Goal: Information Seeking & Learning: Learn about a topic

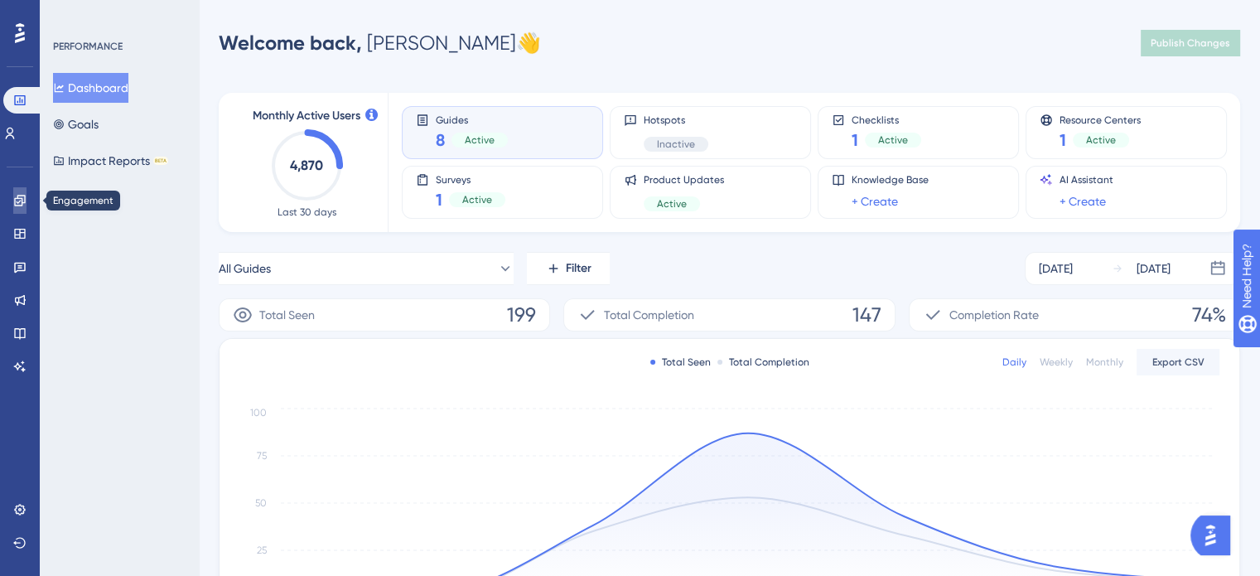
click at [13, 195] on icon at bounding box center [19, 200] width 13 height 13
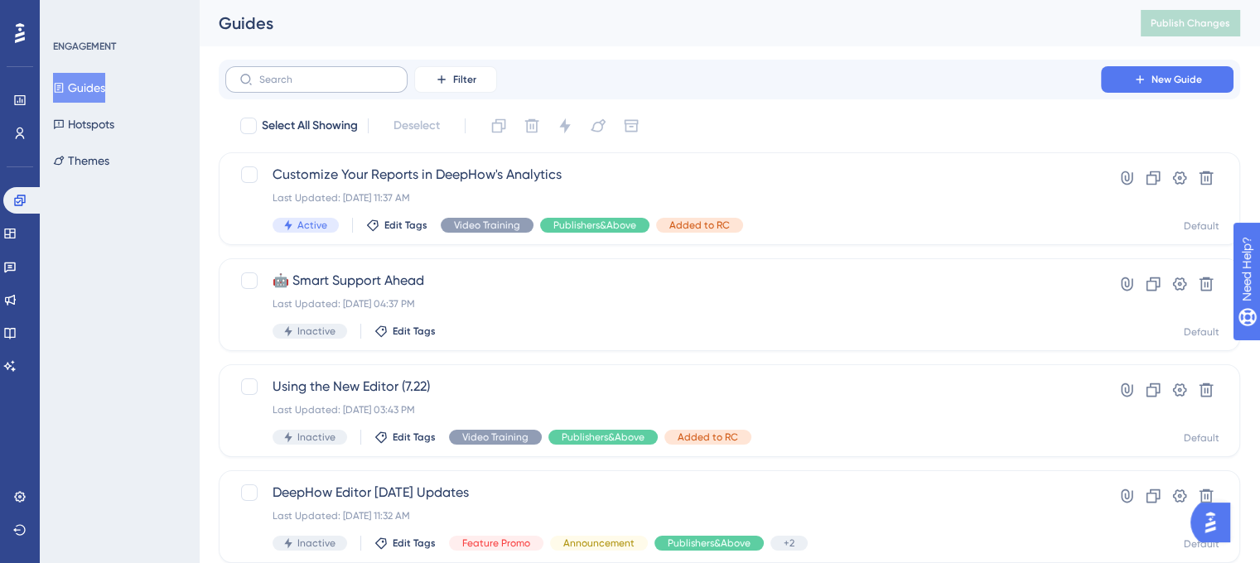
click at [324, 89] on label at bounding box center [316, 79] width 182 height 27
click at [324, 85] on input "text" at bounding box center [326, 80] width 134 height 12
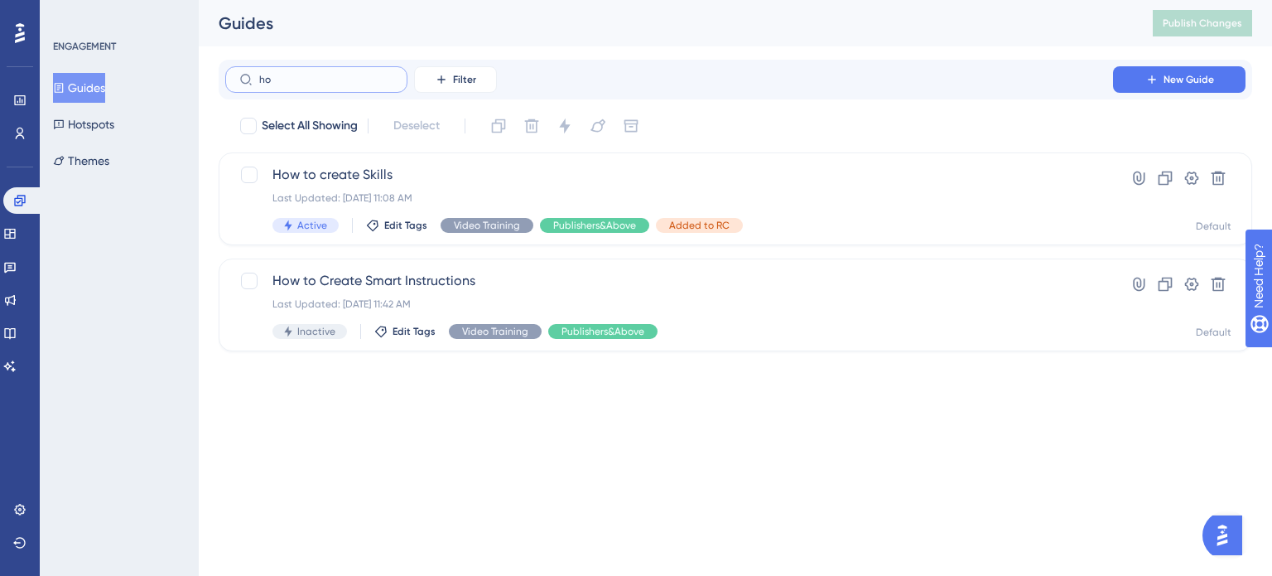
type input "h"
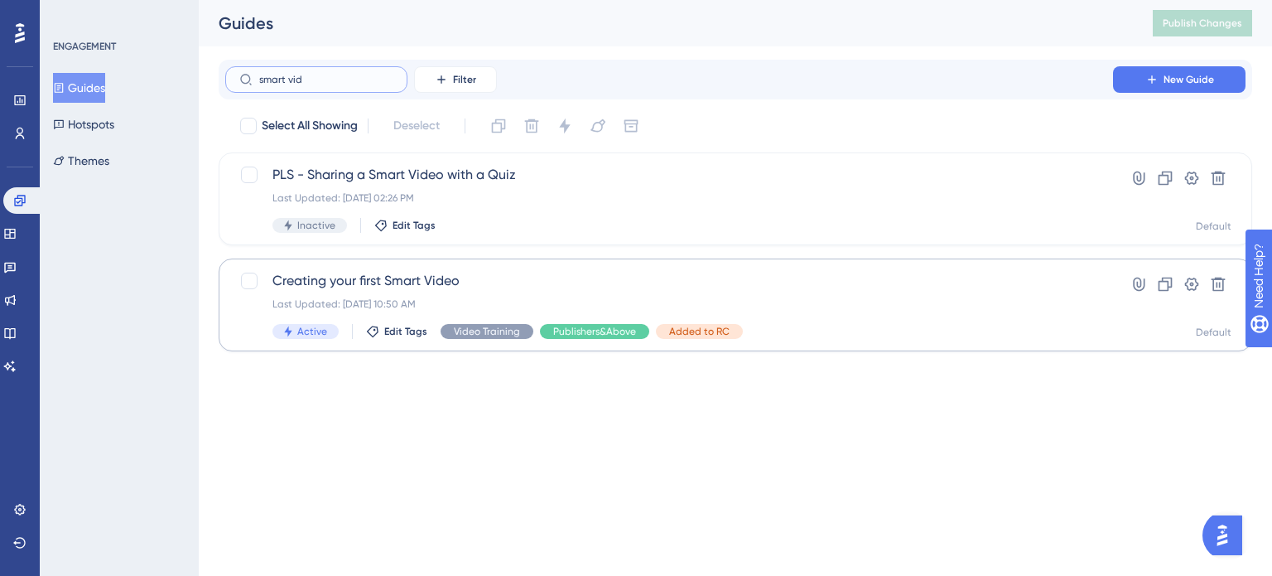
type input "smart vid"
click at [711, 293] on div "Creating your first Smart Video Last Updated: [DATE] 10:50 AM Active Edit Tags …" at bounding box center [669, 305] width 793 height 68
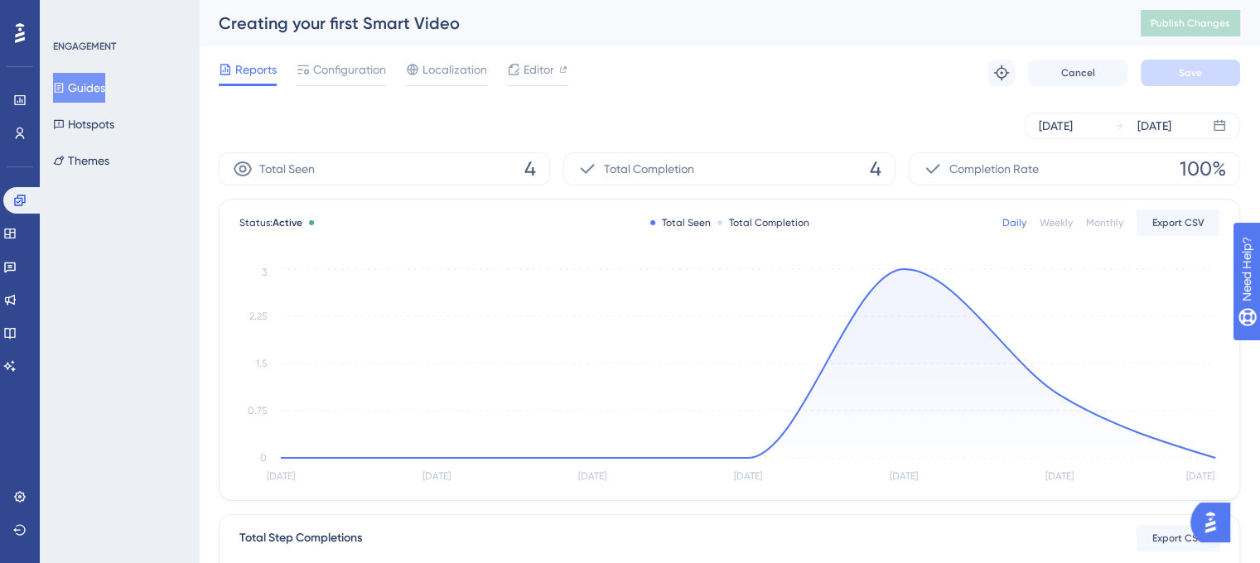
click at [328, 56] on div "Reports Configuration Localization Editor Troubleshoot Cancel Save" at bounding box center [729, 72] width 1021 height 53
click at [343, 75] on span "Configuration" at bounding box center [349, 70] width 73 height 20
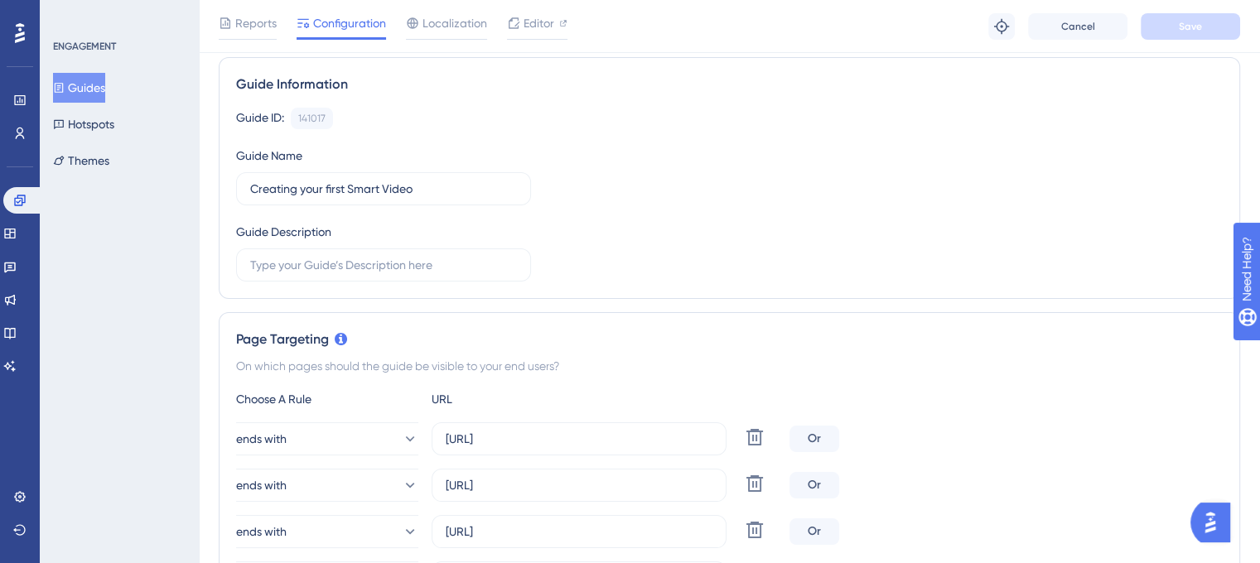
scroll to position [83, 0]
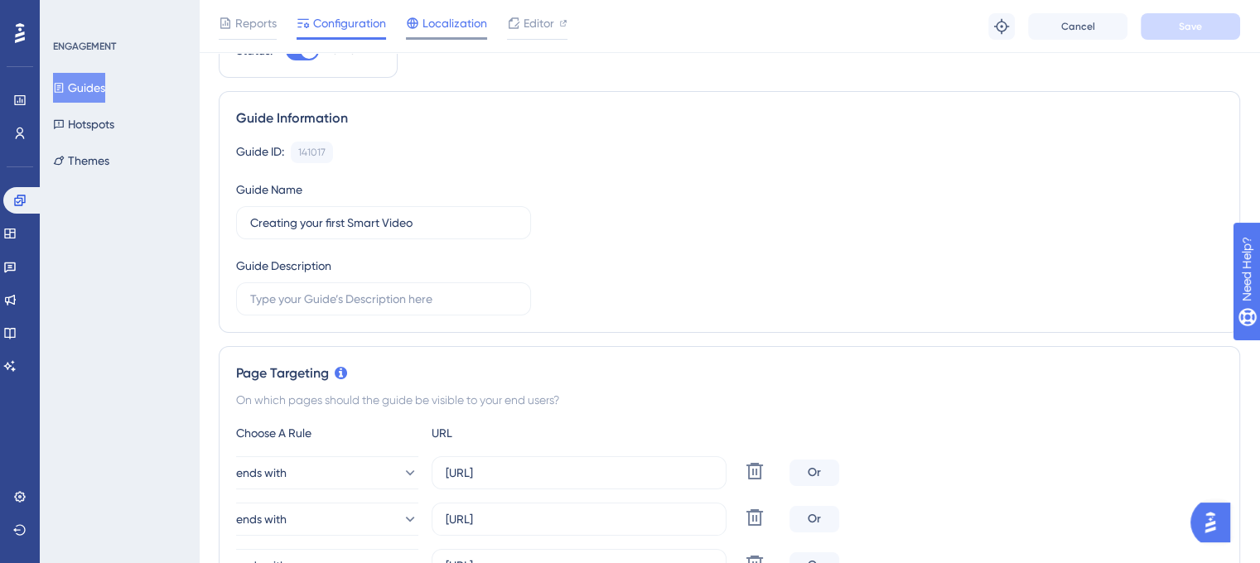
click at [455, 13] on span "Localization" at bounding box center [454, 23] width 65 height 20
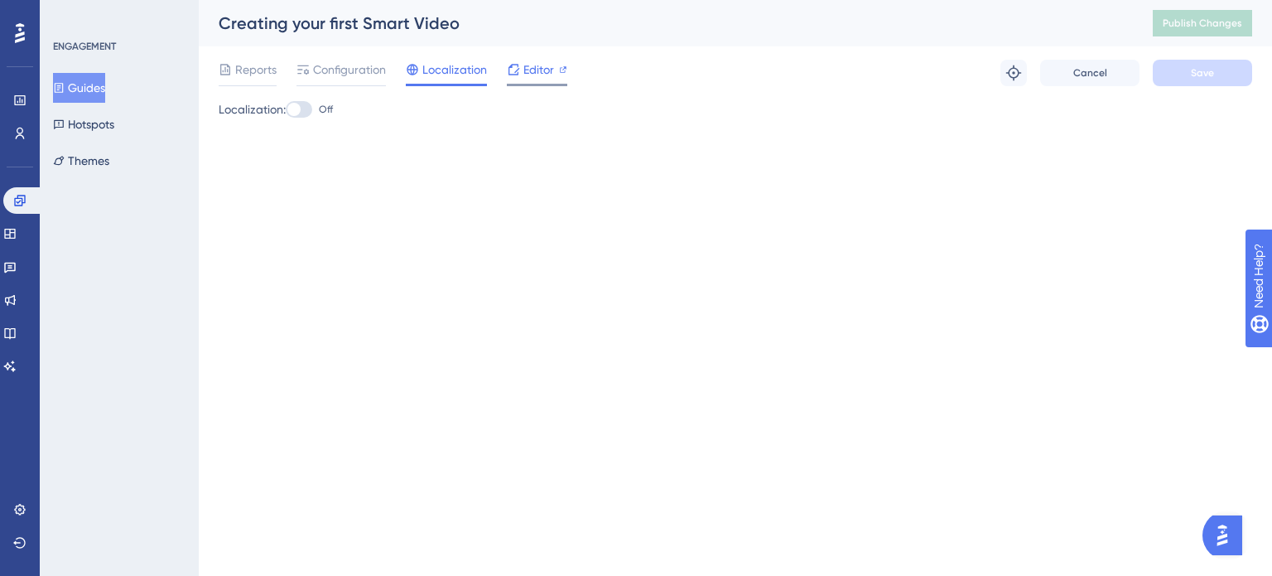
click at [521, 68] on div "Editor" at bounding box center [537, 70] width 60 height 20
click at [15, 248] on div "Engagement Widgets Feedback Product Updates Knowledge Base AI Assistant" at bounding box center [19, 283] width 33 height 192
click at [17, 237] on link at bounding box center [9, 233] width 13 height 27
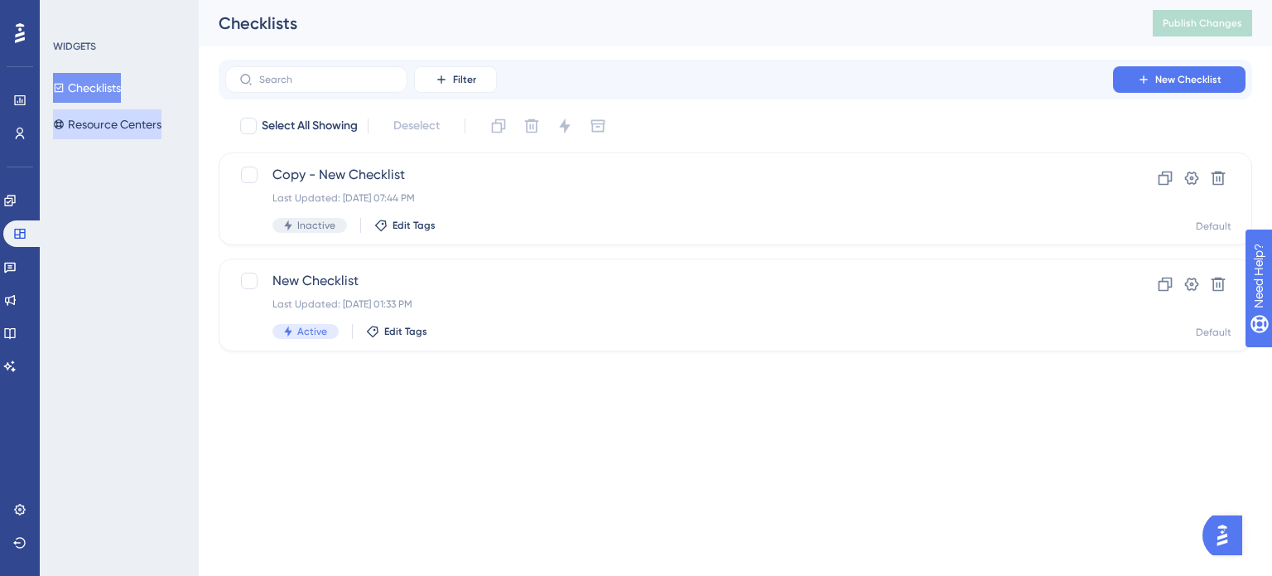
click at [137, 124] on button "Resource Centers" at bounding box center [107, 124] width 109 height 30
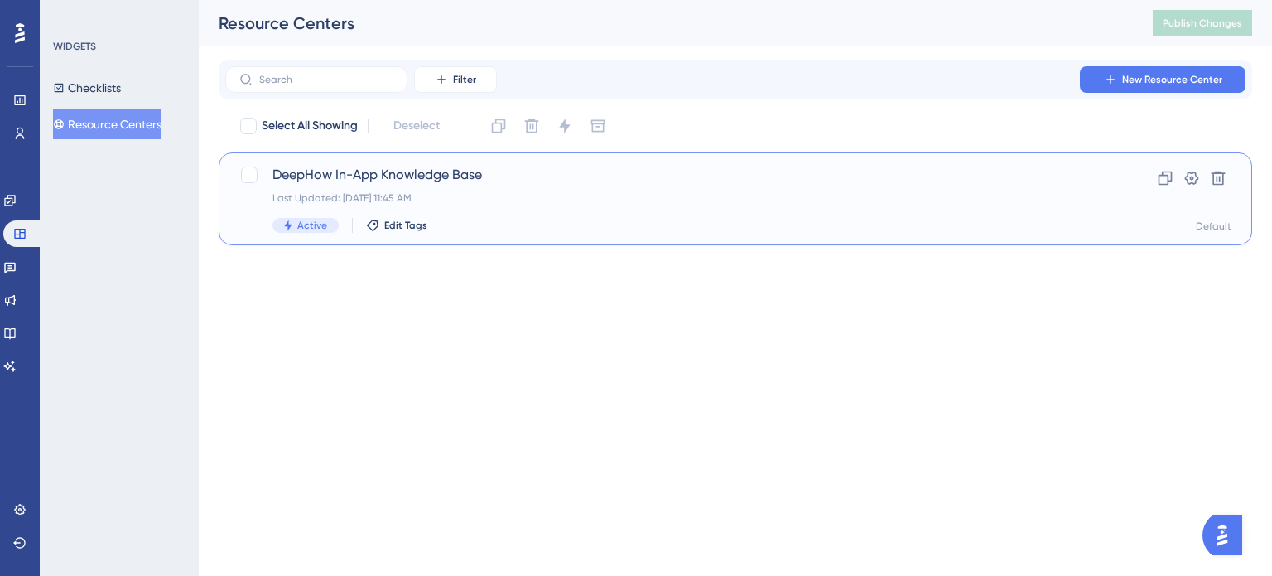
click at [537, 178] on span "DeepHow In-App Knowledge Base" at bounding box center [669, 175] width 793 height 20
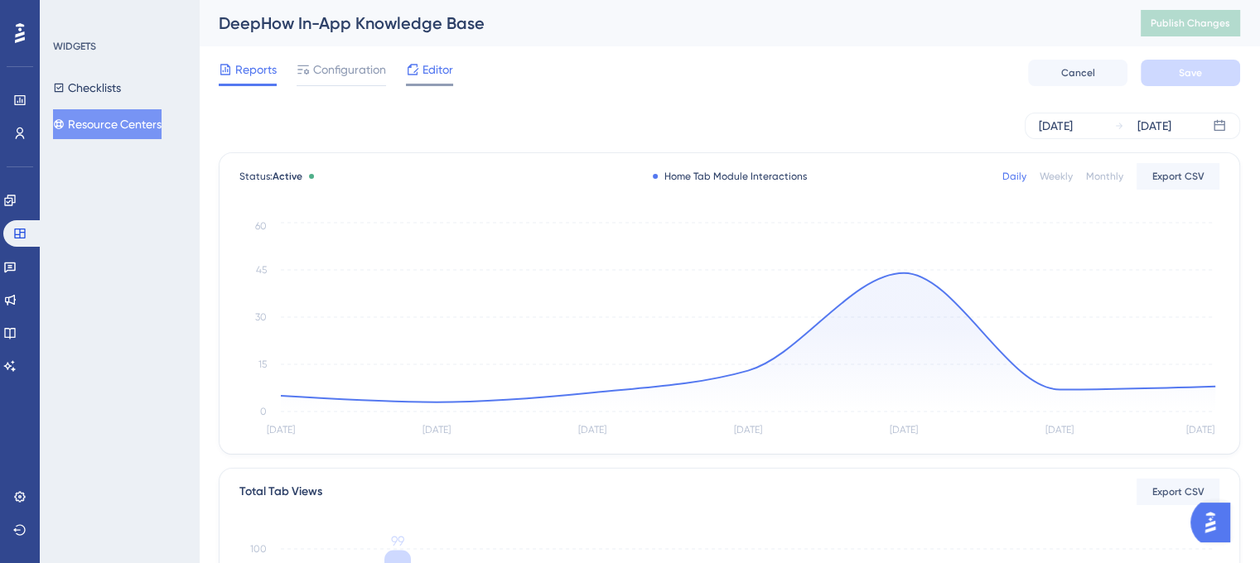
click at [423, 69] on span "Editor" at bounding box center [437, 70] width 31 height 20
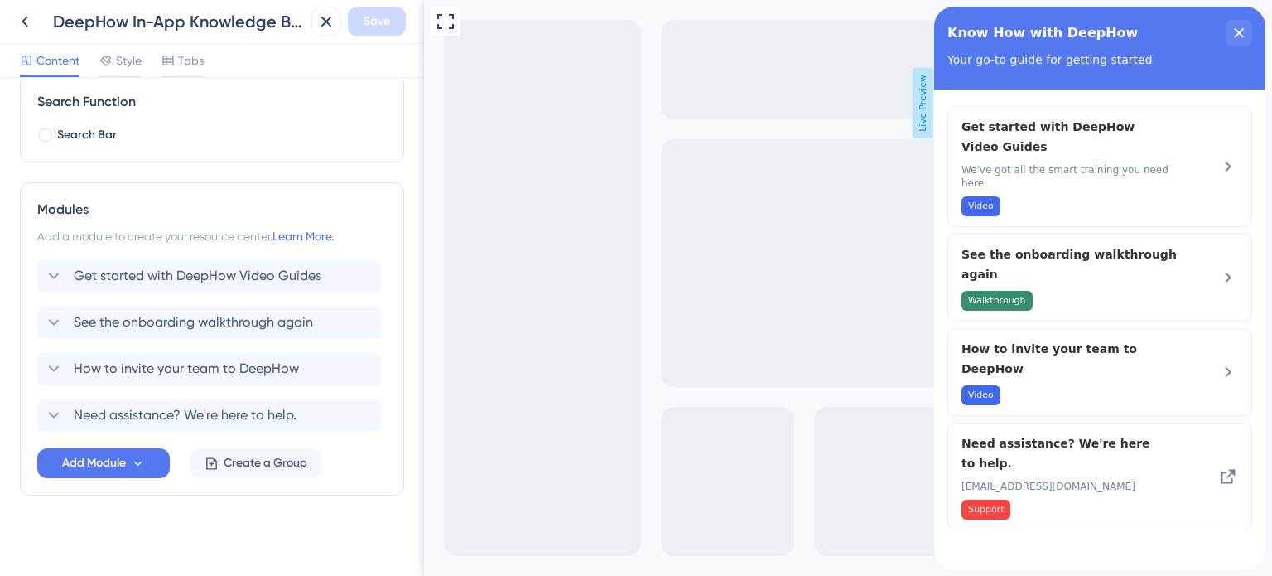
scroll to position [248, 0]
click at [96, 280] on span "Get started with DeepHow Video Guides" at bounding box center [198, 274] width 248 height 20
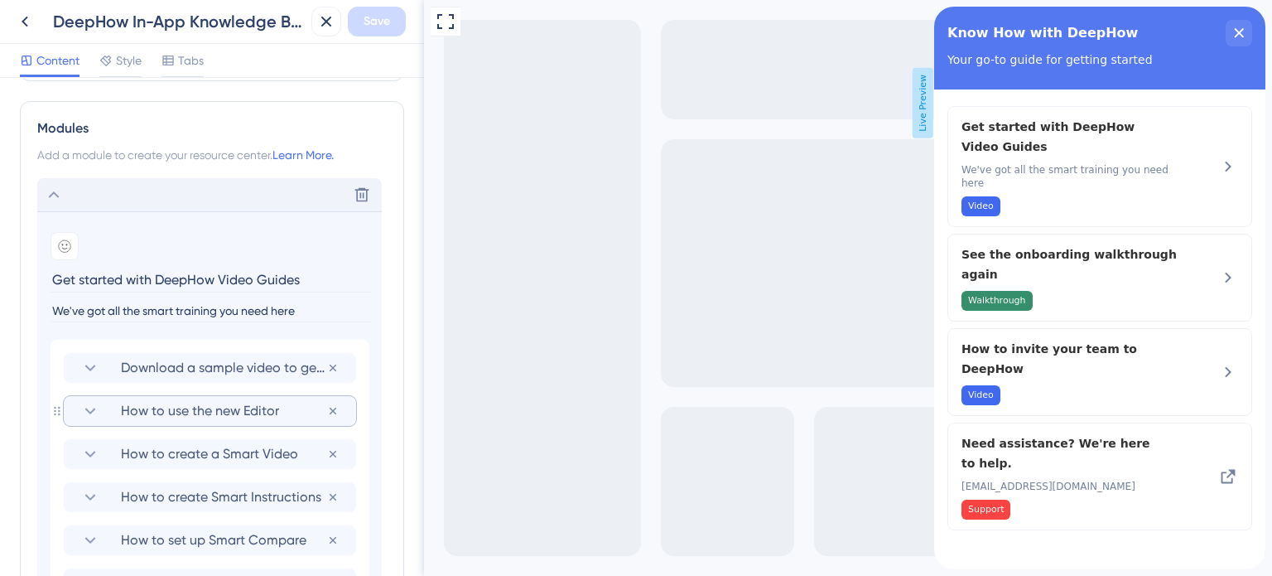
scroll to position [331, 0]
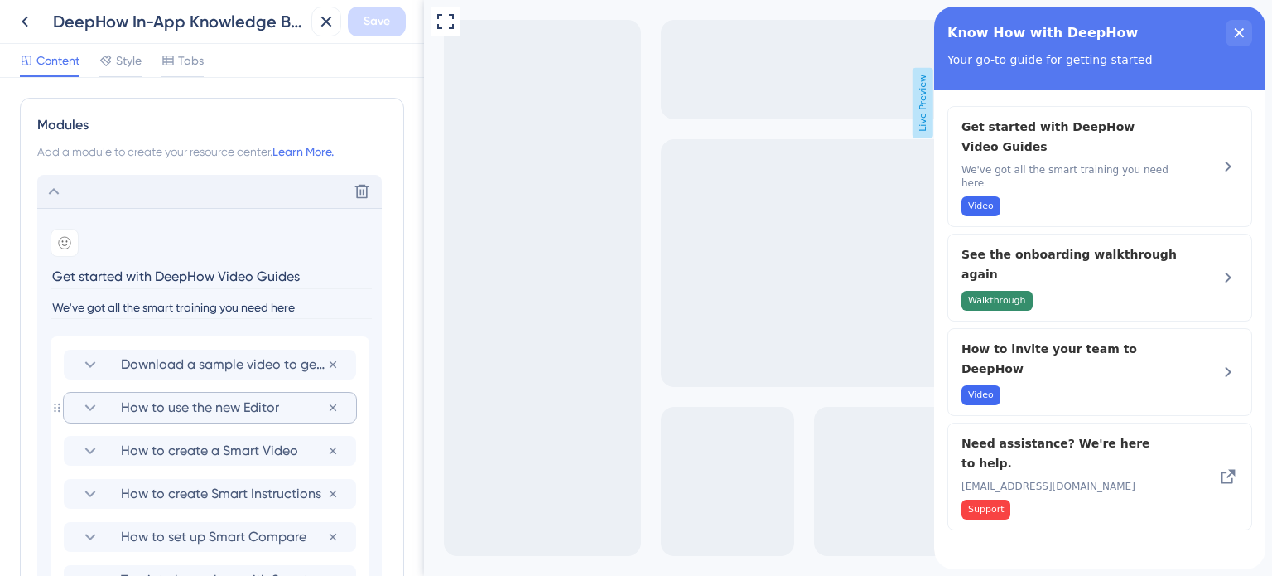
click at [236, 407] on span "How to use the new Editor" at bounding box center [224, 408] width 206 height 20
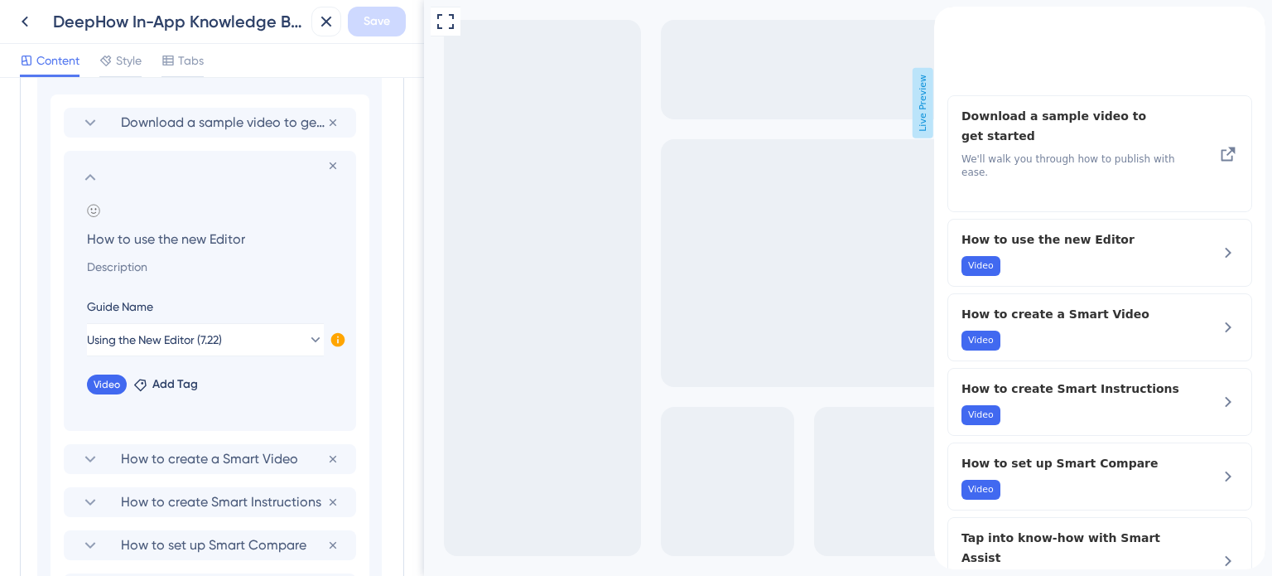
scroll to position [580, 0]
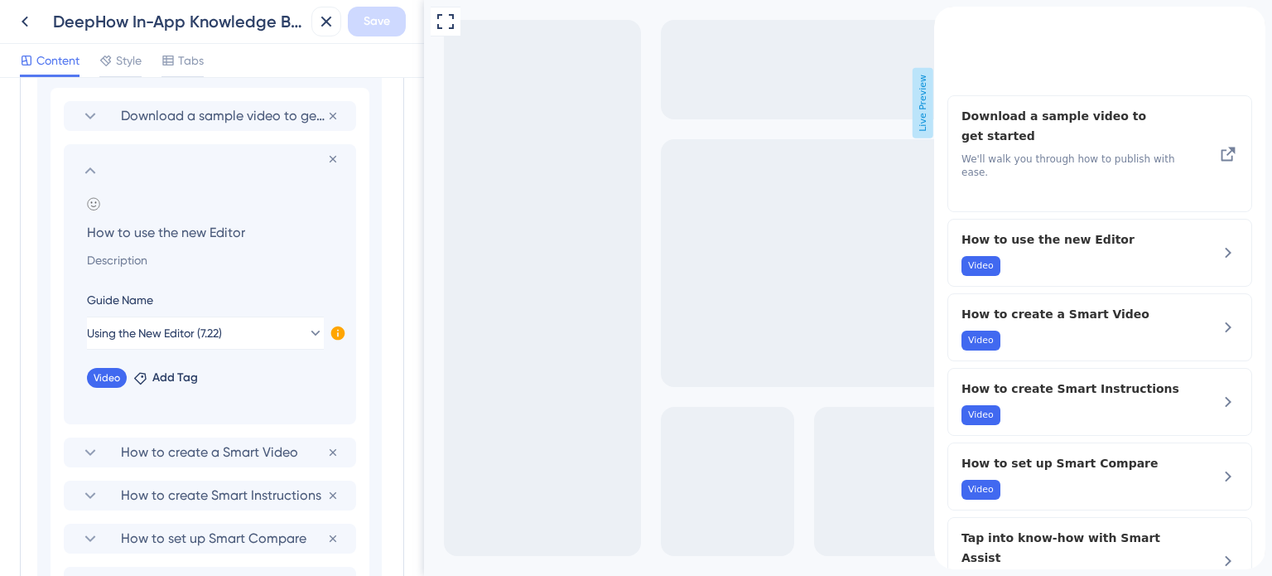
click at [338, 332] on icon at bounding box center [338, 333] width 17 height 17
click at [474, 349] on span "Activate Now" at bounding box center [447, 351] width 63 height 13
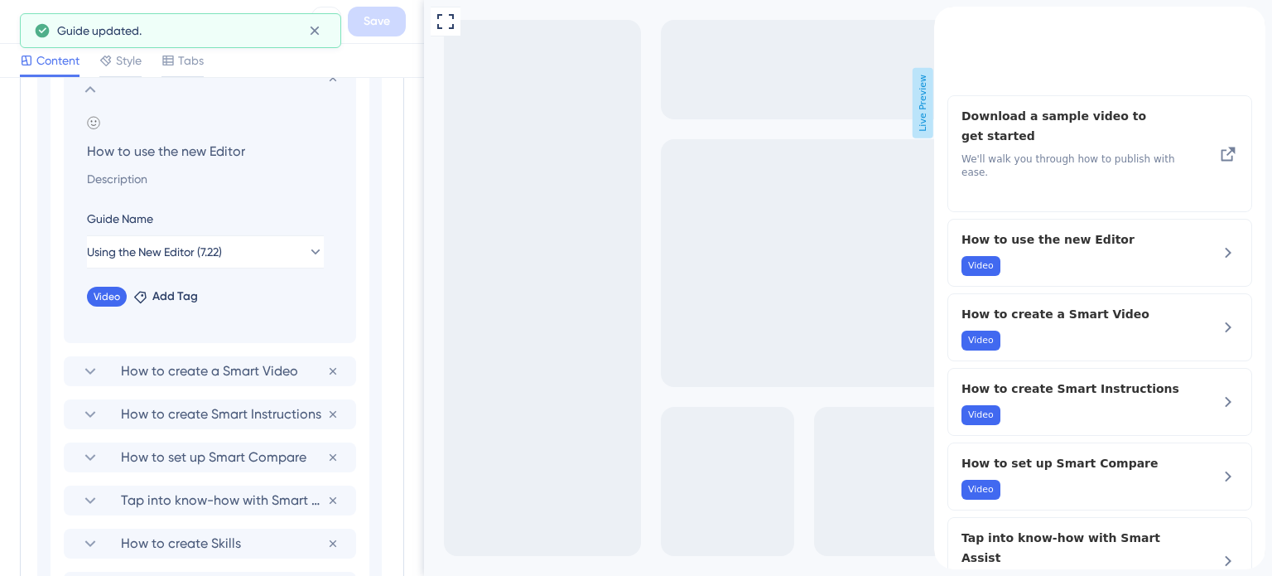
scroll to position [663, 0]
click at [241, 370] on span "How to create a Smart Video" at bounding box center [224, 369] width 206 height 20
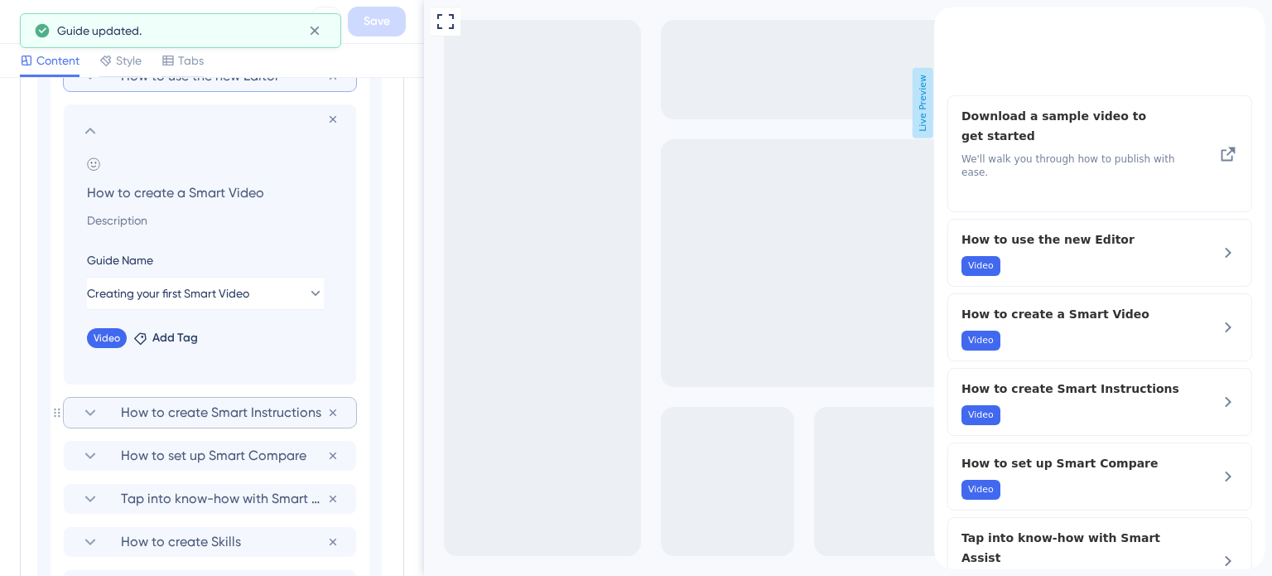
click at [275, 410] on span "How to create Smart Instructions" at bounding box center [224, 413] width 206 height 20
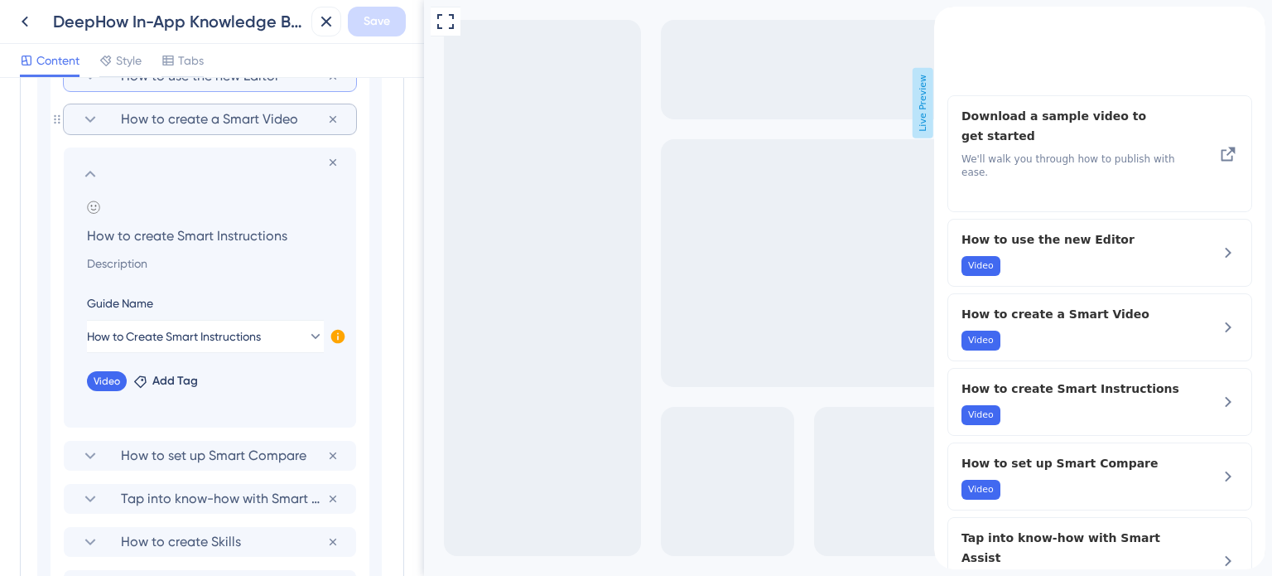
click at [340, 335] on icon at bounding box center [338, 337] width 14 height 14
click at [444, 344] on button "Activate Now" at bounding box center [448, 354] width 80 height 27
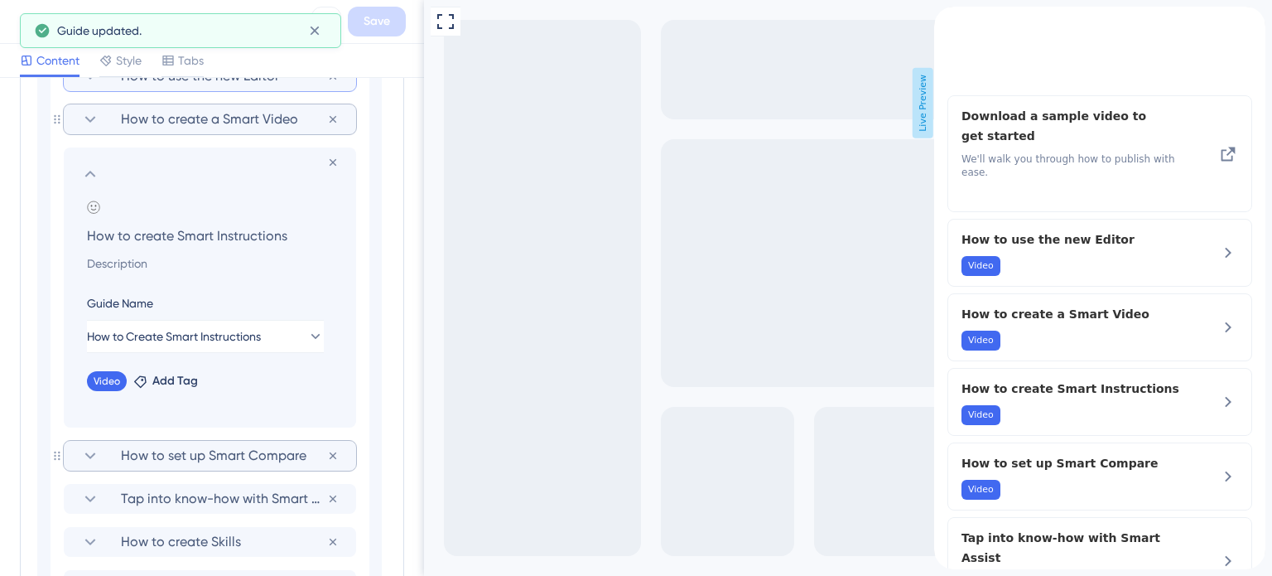
click at [252, 459] on span "How to set up Smart Compare" at bounding box center [224, 456] width 206 height 20
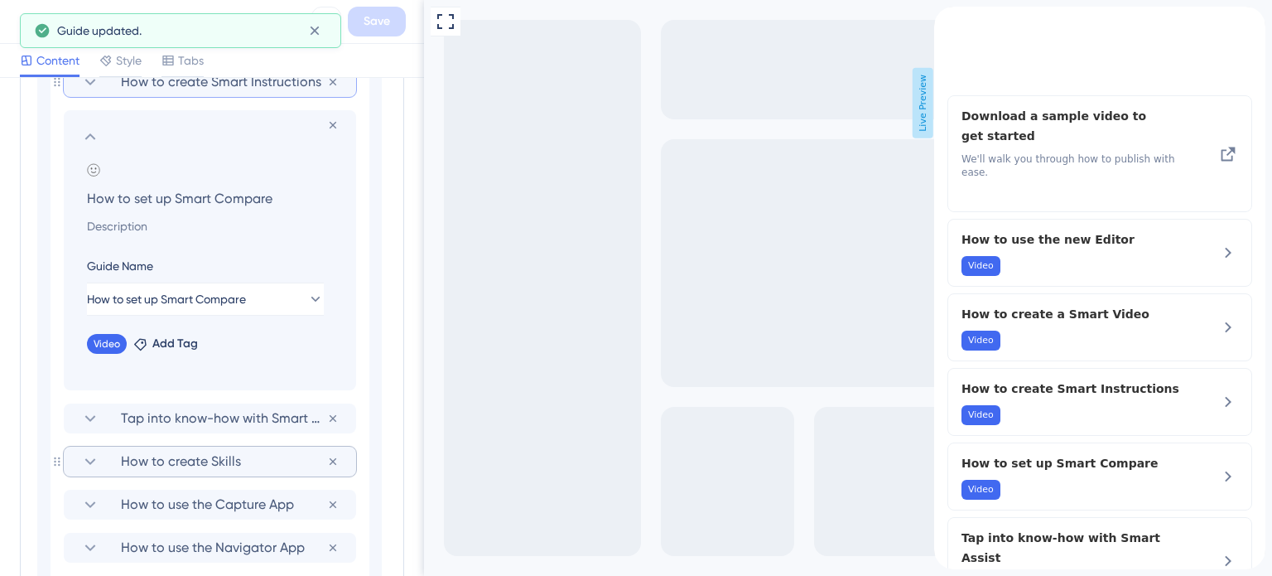
scroll to position [745, 0]
click at [268, 416] on span "Tap into know-how with Smart Assist" at bounding box center [224, 416] width 206 height 20
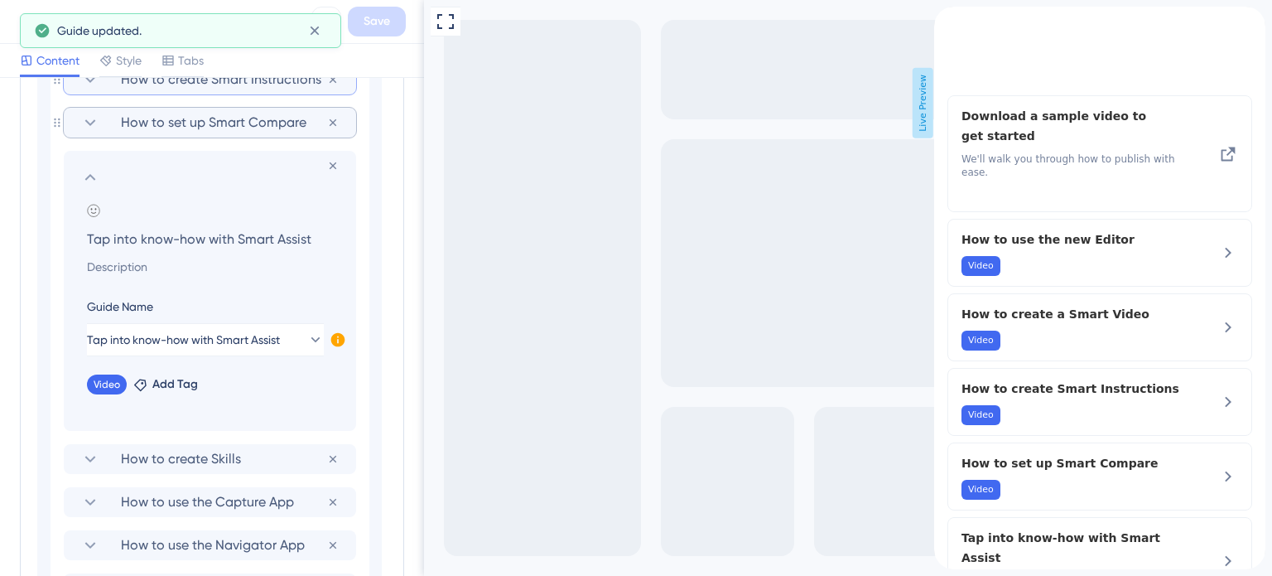
click at [340, 339] on icon at bounding box center [338, 340] width 14 height 14
click at [411, 356] on button "Activate Now" at bounding box center [448, 358] width 80 height 27
click at [259, 449] on span "How to create Skills" at bounding box center [224, 459] width 206 height 20
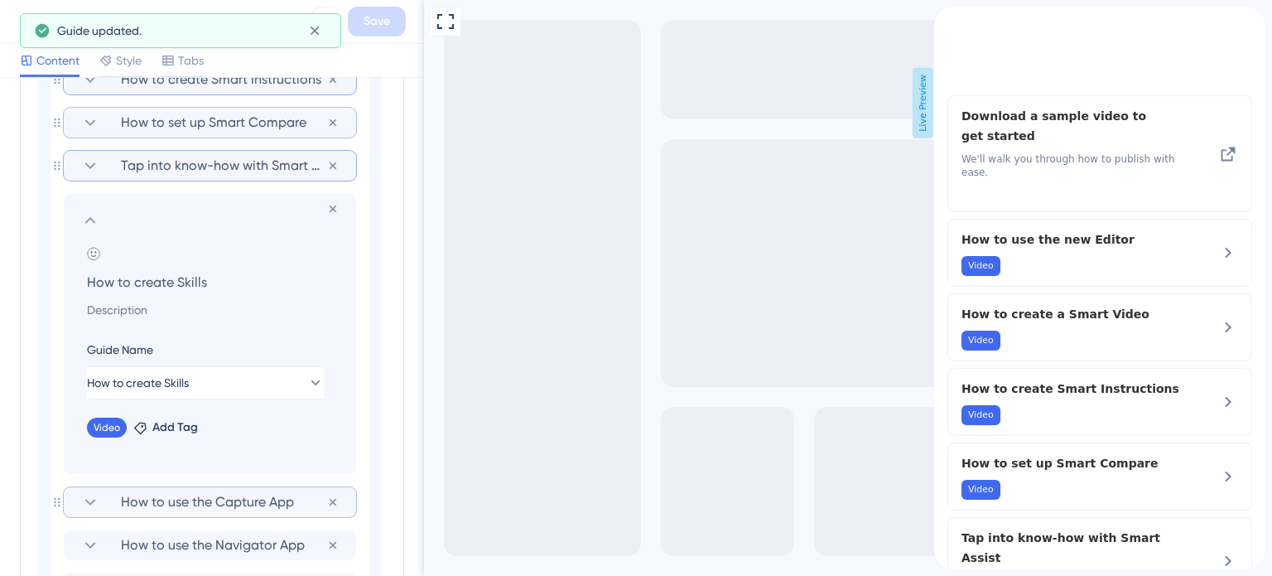
click at [253, 508] on span "How to use the Capture App" at bounding box center [224, 502] width 206 height 20
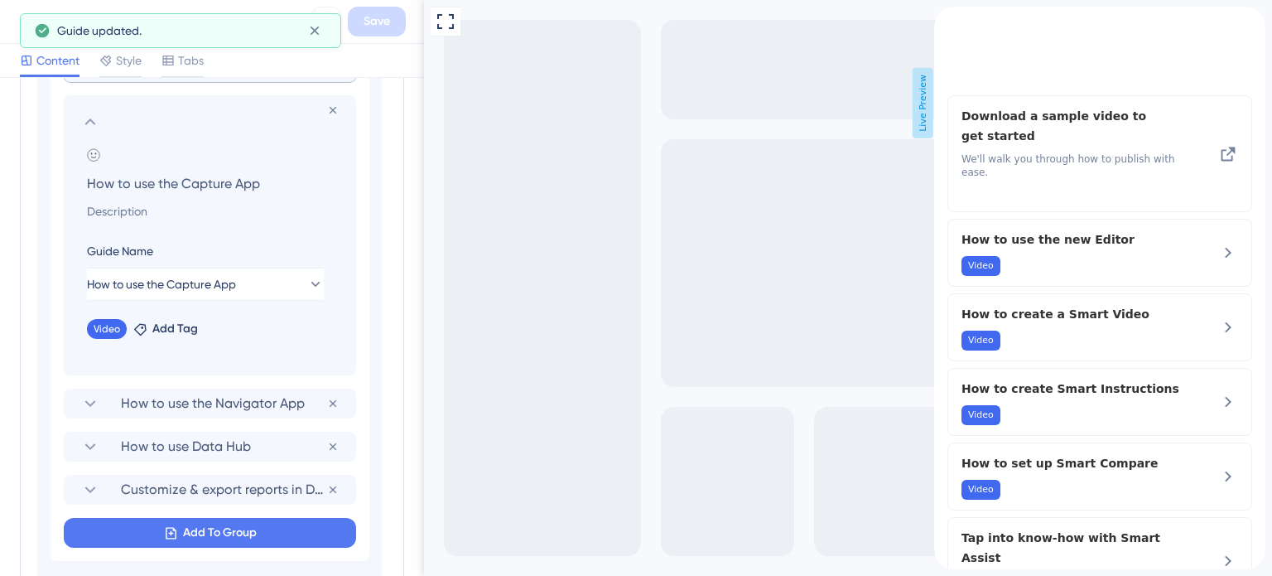
scroll to position [911, 0]
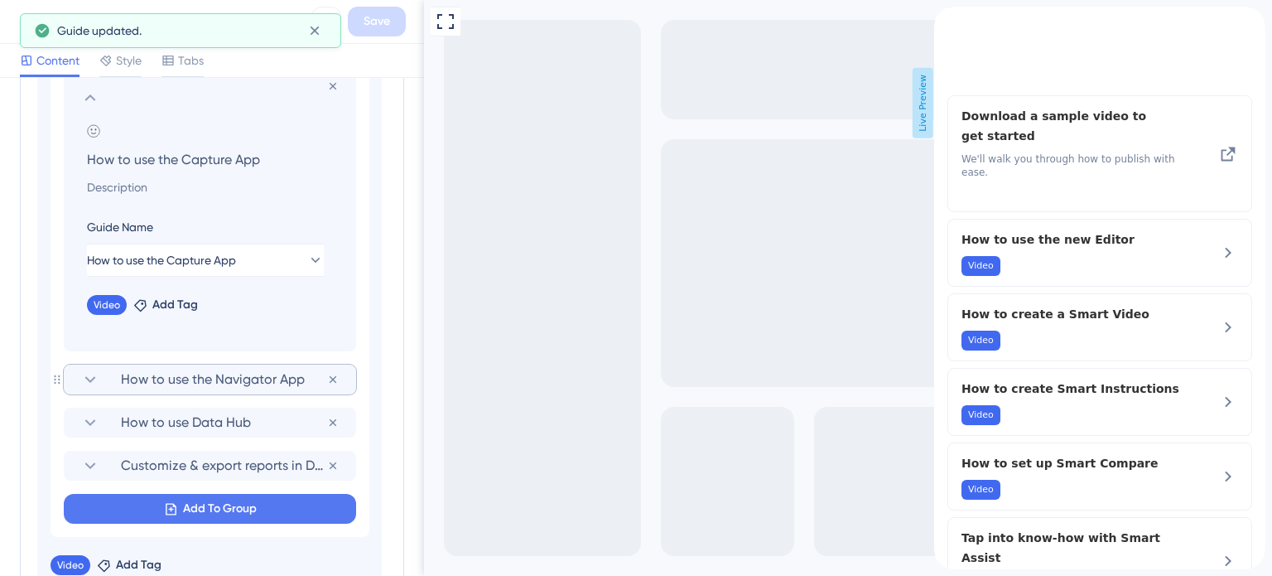
click at [273, 378] on span "How to use the Navigator App" at bounding box center [224, 379] width 206 height 20
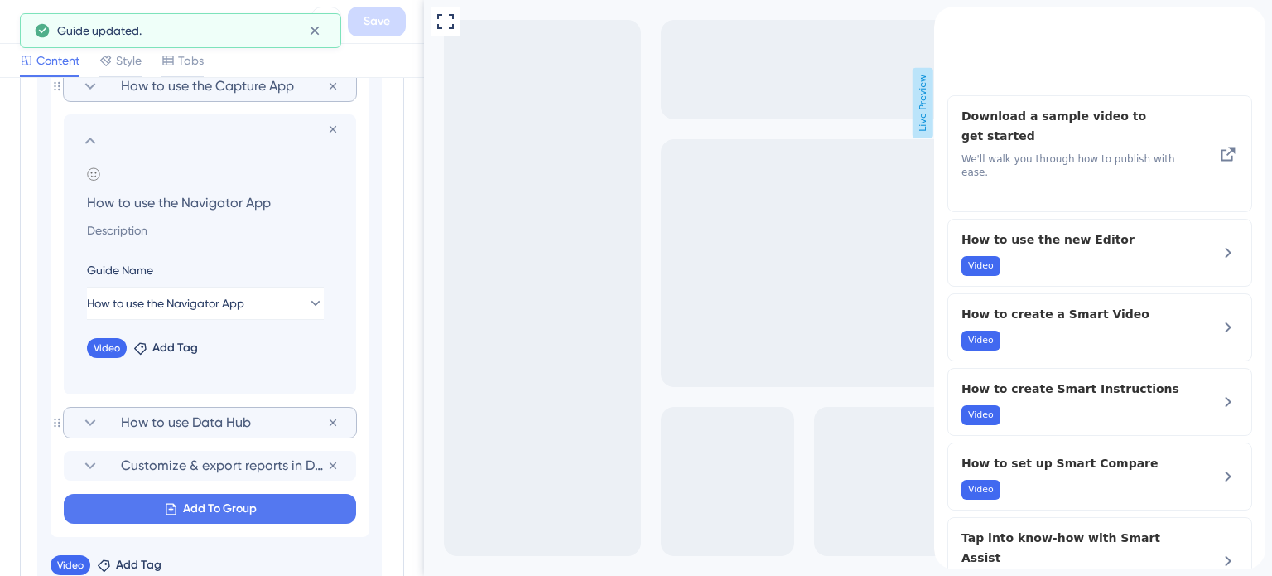
click at [273, 420] on span "How to use Data Hub" at bounding box center [224, 422] width 206 height 20
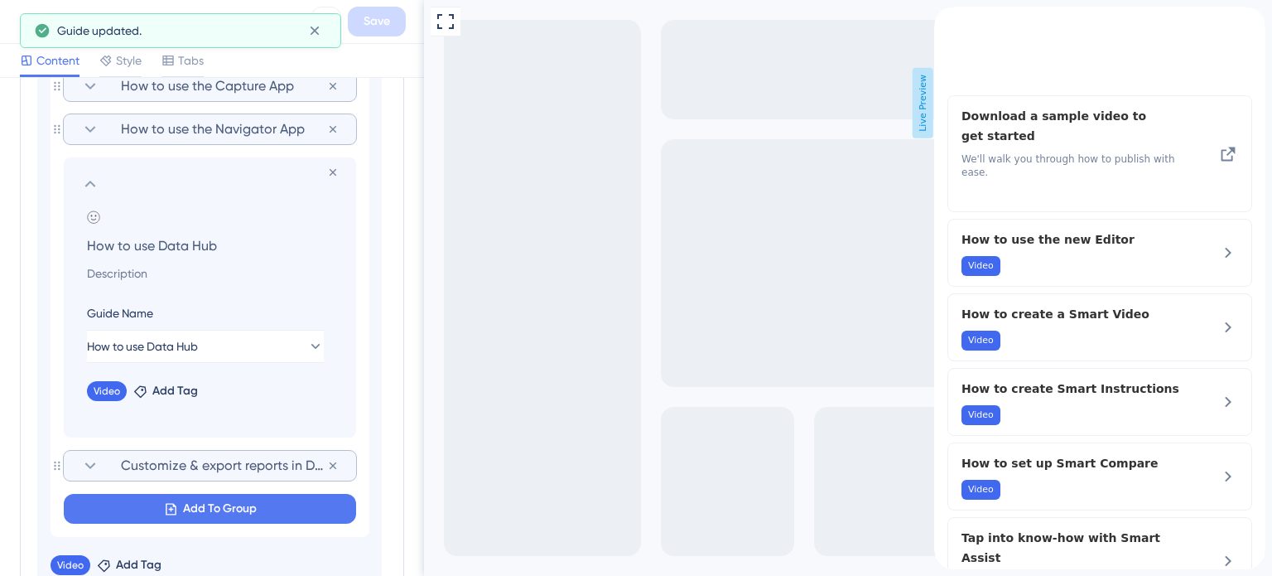
click at [265, 457] on span "Customize & export reports in DeepHow's Analytics" at bounding box center [224, 466] width 206 height 20
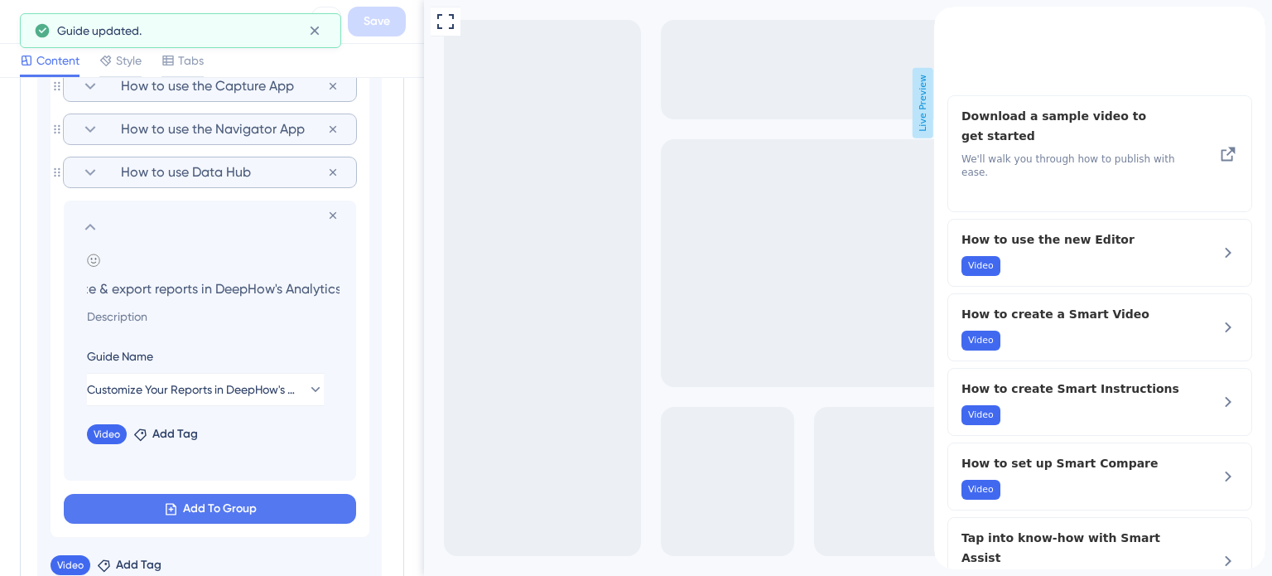
scroll to position [1160, 0]
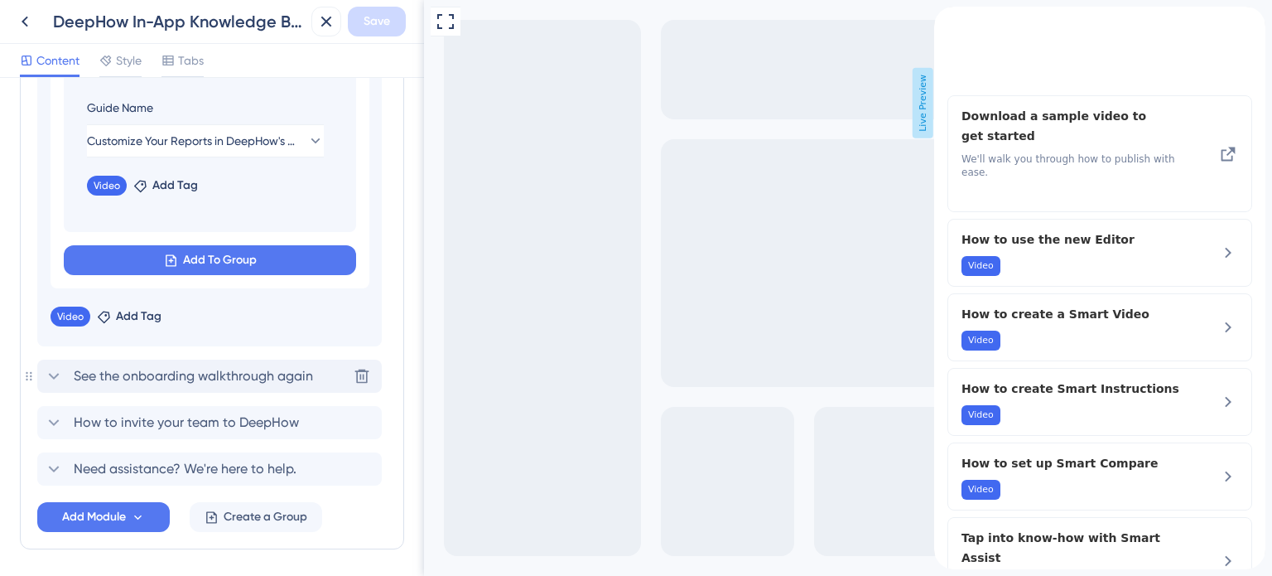
click at [198, 387] on div "See the onboarding walkthrough again Delete" at bounding box center [209, 375] width 345 height 33
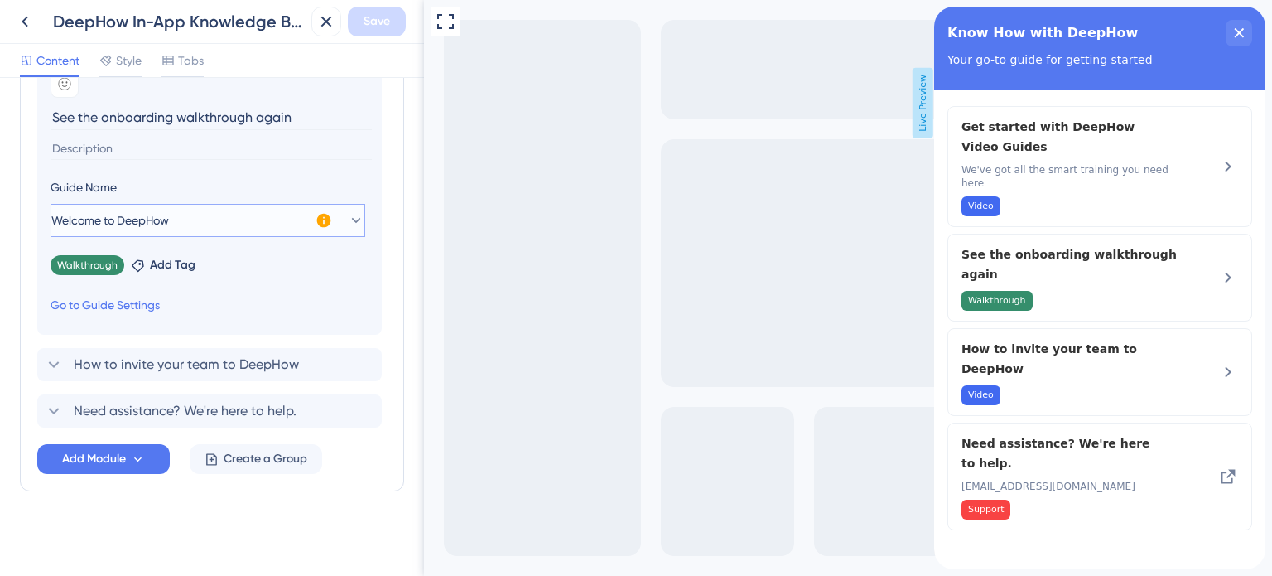
click at [348, 216] on icon at bounding box center [356, 220] width 17 height 17
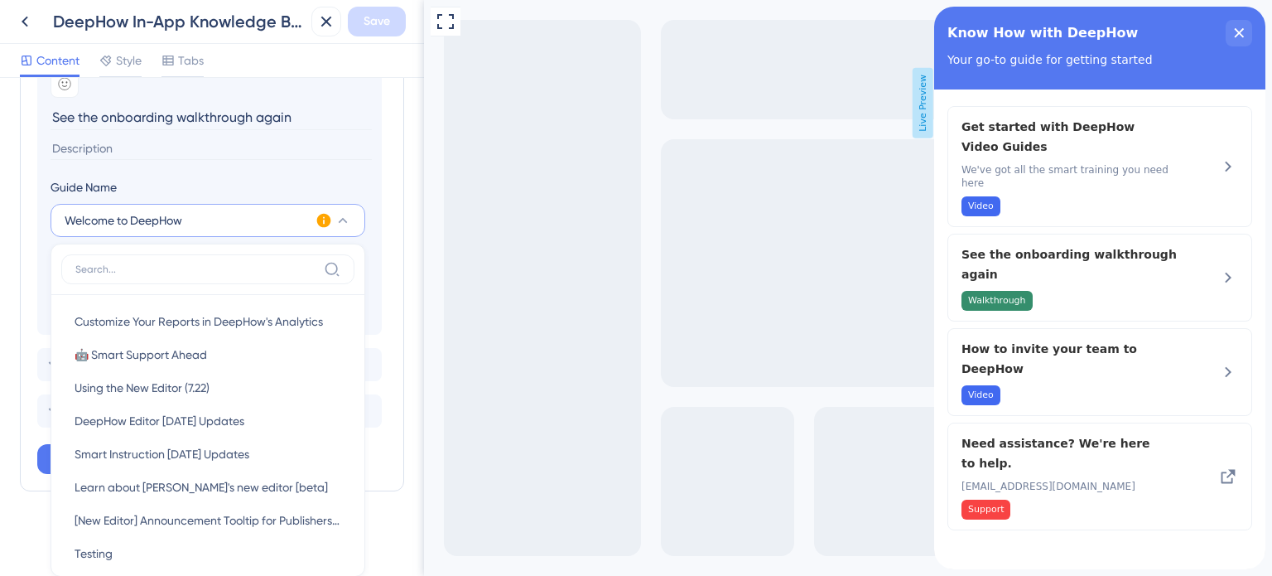
click at [335, 216] on div "Welcome to DeepHow Customize Your Reports in DeepHow's Analytics Customize Your…" at bounding box center [208, 220] width 315 height 33
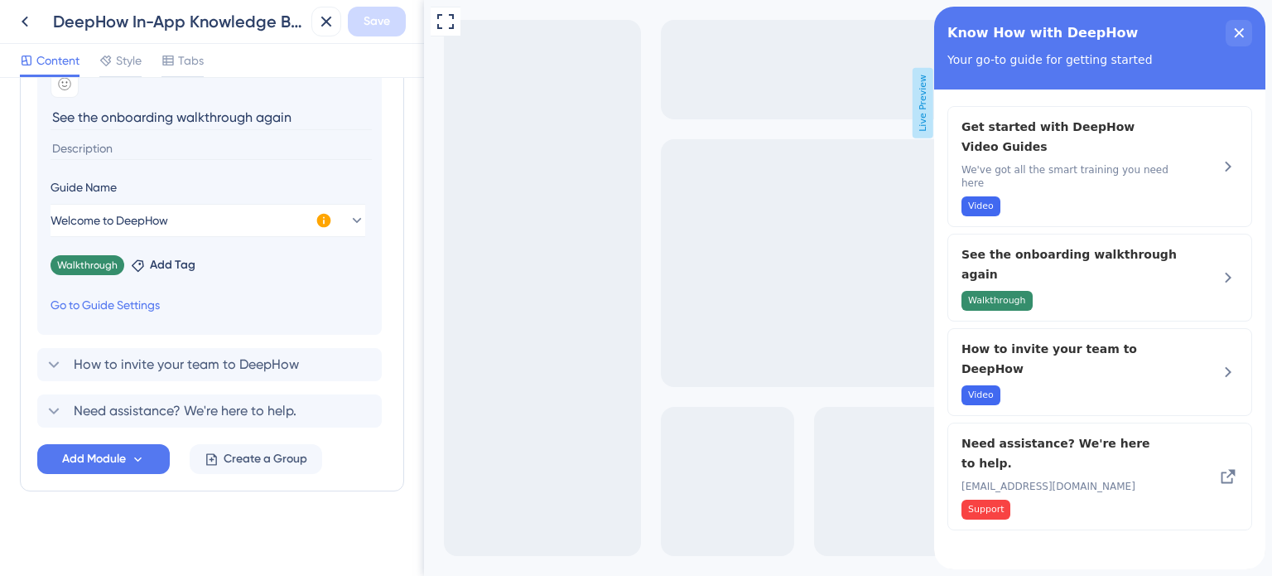
click at [324, 221] on icon at bounding box center [324, 220] width 17 height 17
click at [437, 246] on button "Activate Now" at bounding box center [433, 238] width 80 height 27
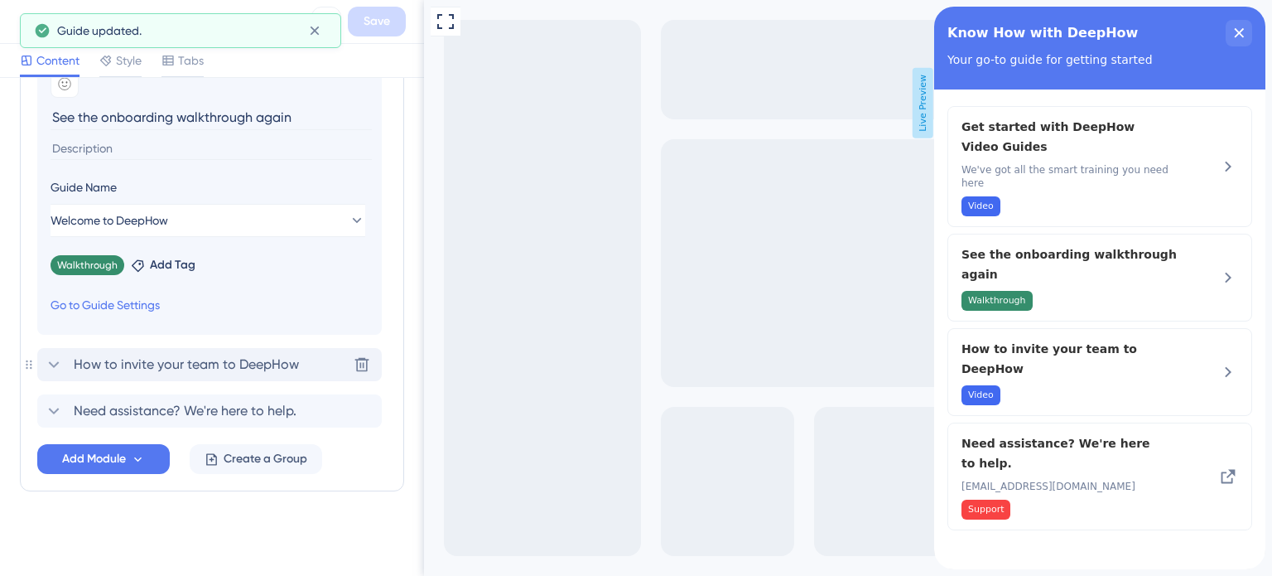
click at [240, 362] on span "How to invite your team to DeepHow" at bounding box center [186, 365] width 225 height 20
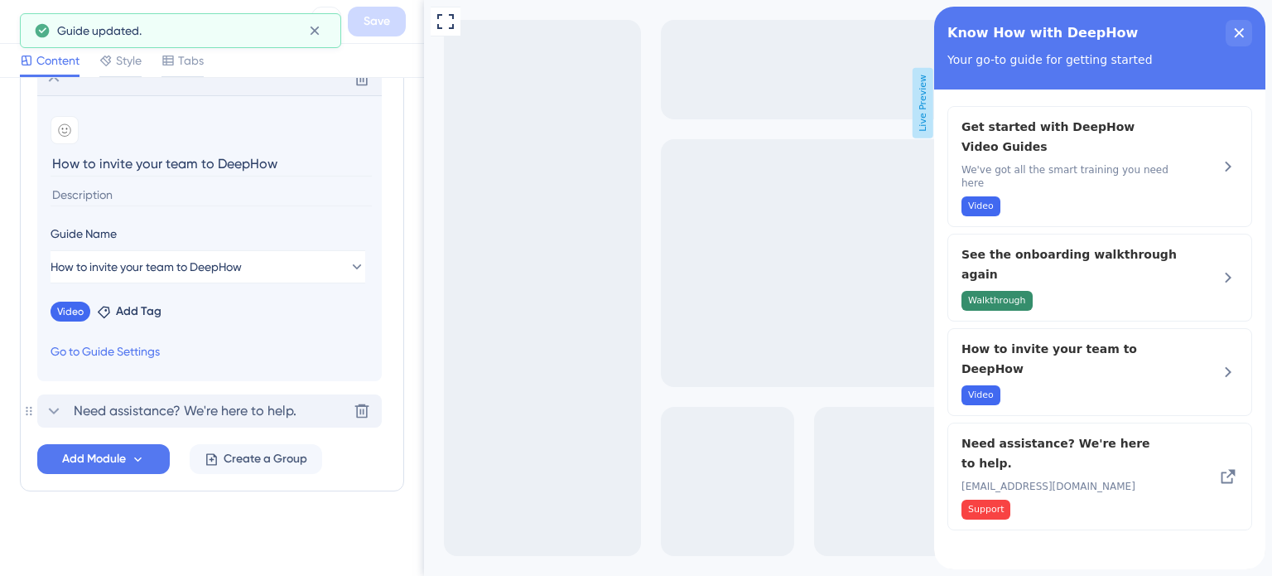
click at [255, 410] on span "Need assistance? We're here to help." at bounding box center [185, 411] width 223 height 20
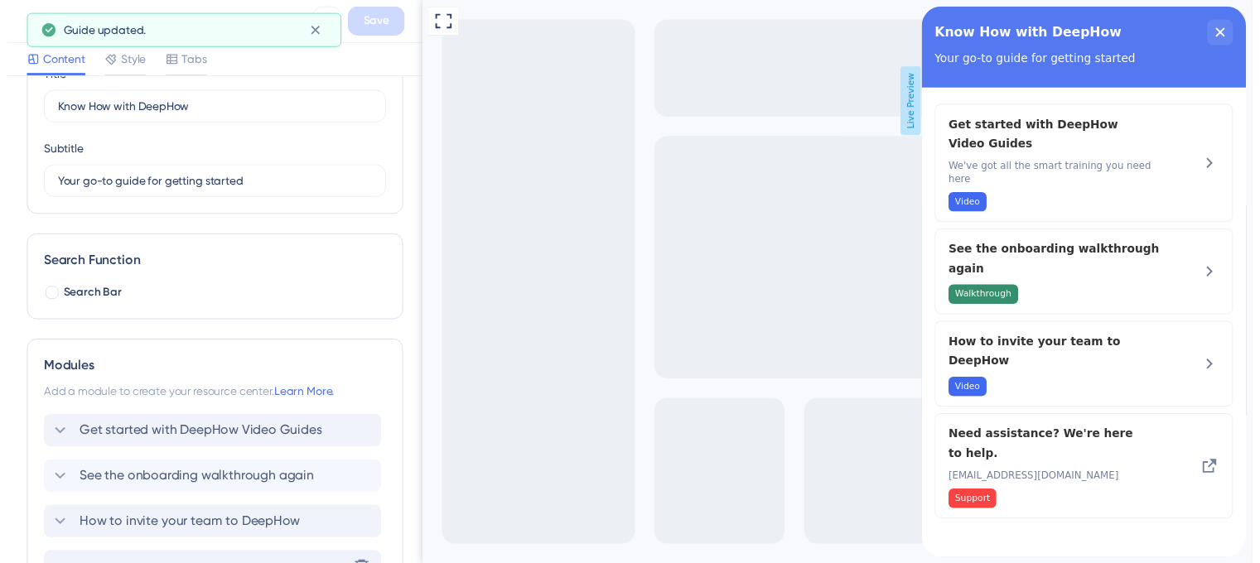
scroll to position [0, 0]
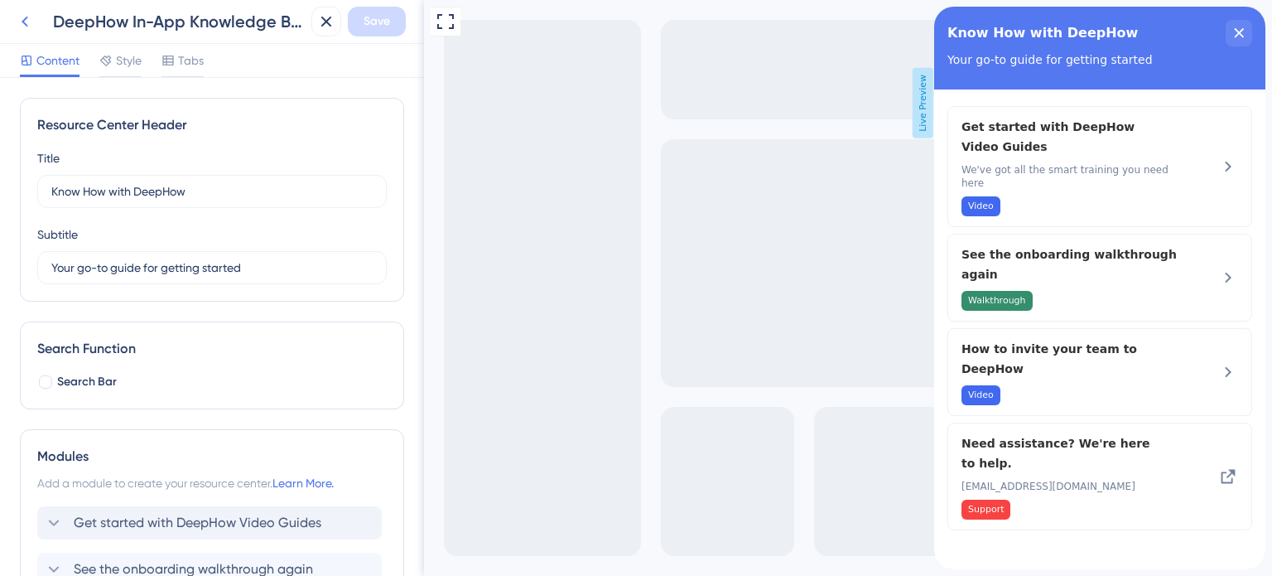
click at [24, 26] on icon at bounding box center [25, 22] width 20 height 20
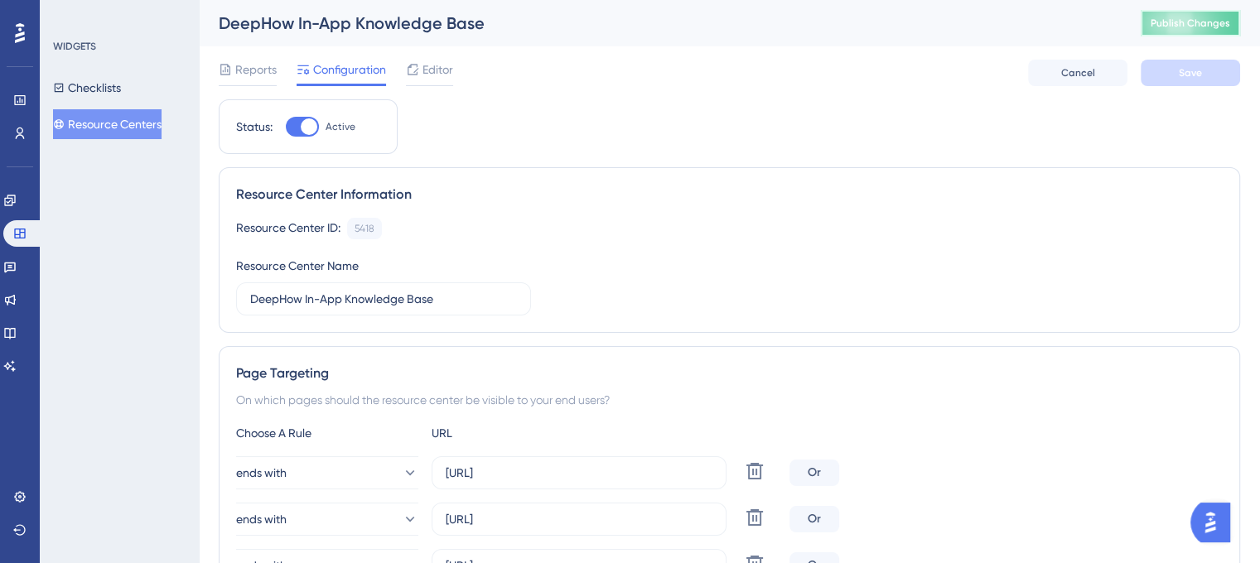
click at [1163, 30] on button "Publish Changes" at bounding box center [1190, 23] width 99 height 27
